Goal: Entertainment & Leisure: Consume media (video, audio)

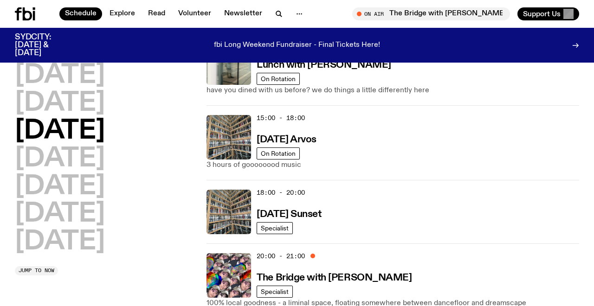
scroll to position [325, 0]
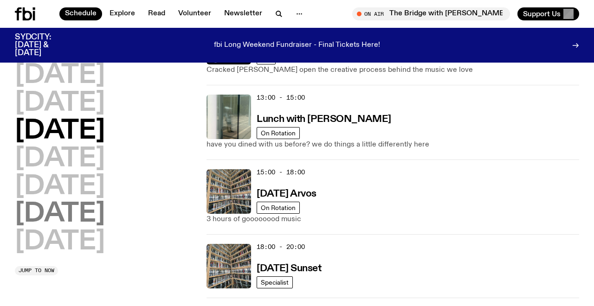
click at [56, 216] on h2 "[DATE]" at bounding box center [60, 214] width 90 height 26
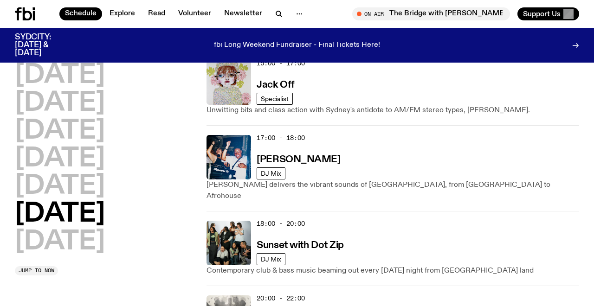
scroll to position [547, 0]
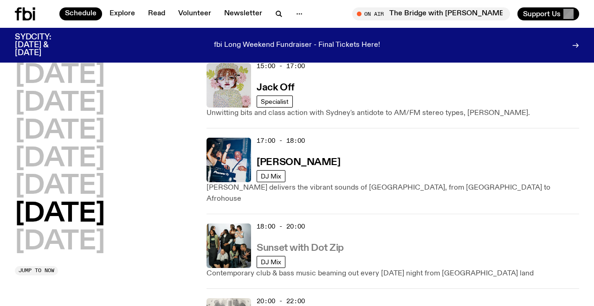
click at [315, 244] on h3 "Sunset with Dot Zip" at bounding box center [300, 249] width 87 height 10
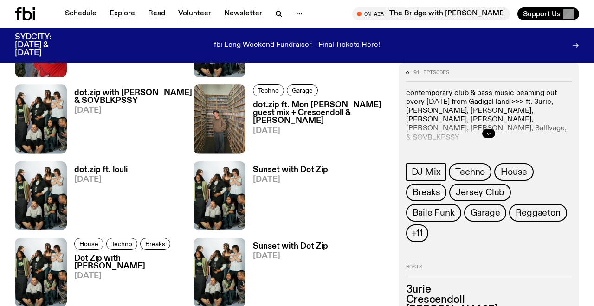
scroll to position [645, 0]
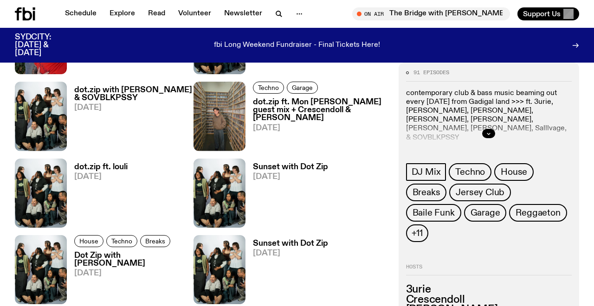
click at [115, 166] on h3 "dot.zip ft. louli" at bounding box center [100, 167] width 53 height 8
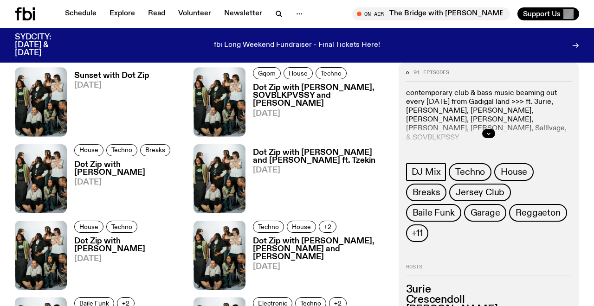
scroll to position [915, 0]
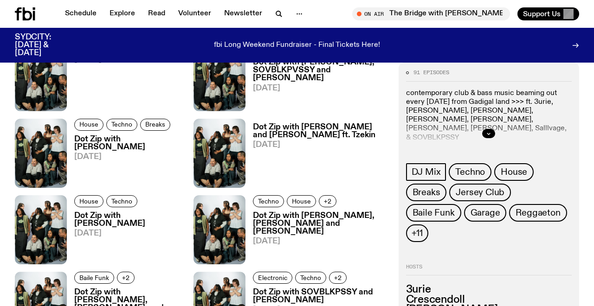
click at [337, 124] on h3 "Dot Zip with [PERSON_NAME] and [PERSON_NAME] ft. Tzekin" at bounding box center [320, 131] width 135 height 16
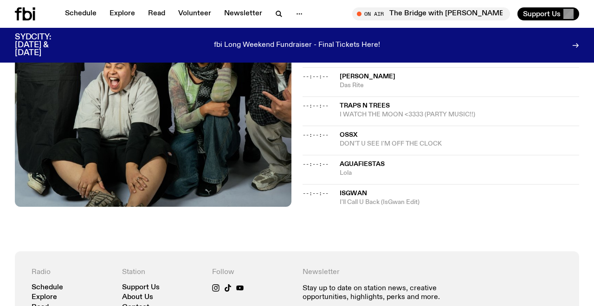
scroll to position [1238, 0]
